Goal: Ask a question

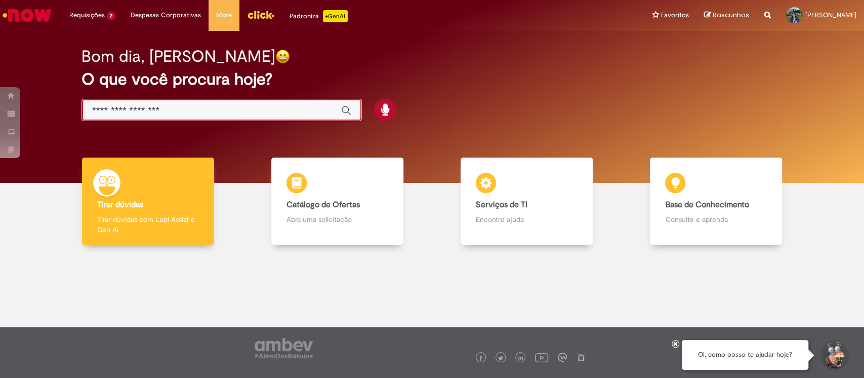
click at [280, 107] on input "Basta digitar aqui" at bounding box center [211, 111] width 239 height 12
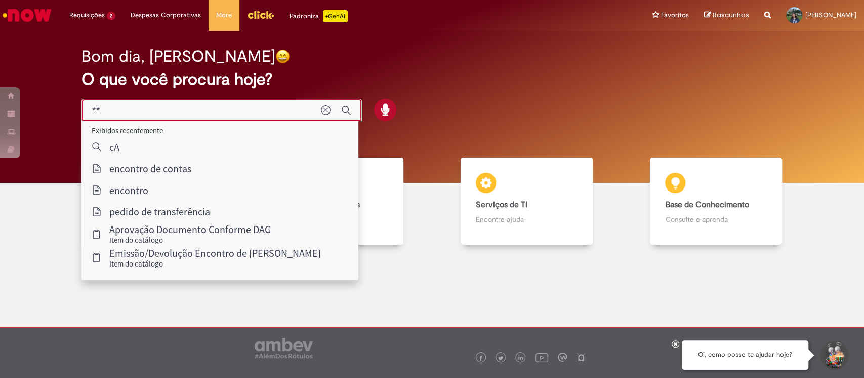
type input "*"
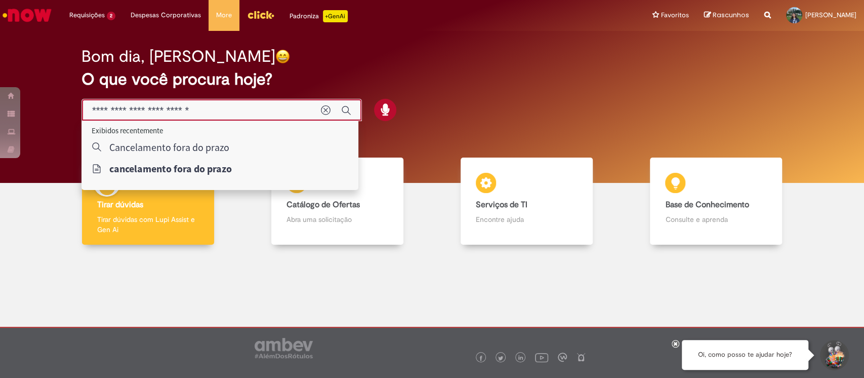
type input "**********"
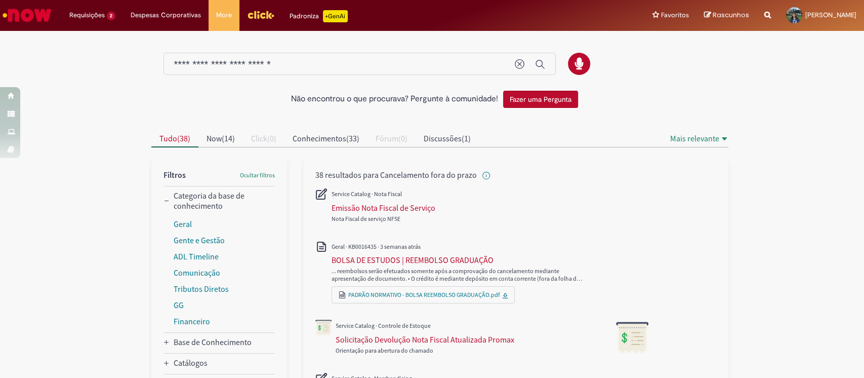
click at [34, 11] on img "Ir para a Homepage" at bounding box center [27, 15] width 52 height 20
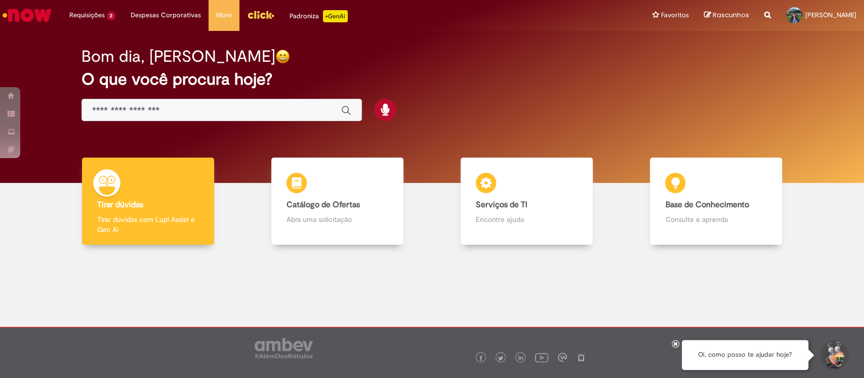
click at [511, 261] on div at bounding box center [432, 316] width 849 height 129
drag, startPoint x: 476, startPoint y: 79, endPoint x: 490, endPoint y: 66, distance: 19.0
click at [490, 66] on div "Bom dia, Giovanna O que você procura hoje?" at bounding box center [432, 85] width 736 height 86
